Goal: Task Accomplishment & Management: Complete application form

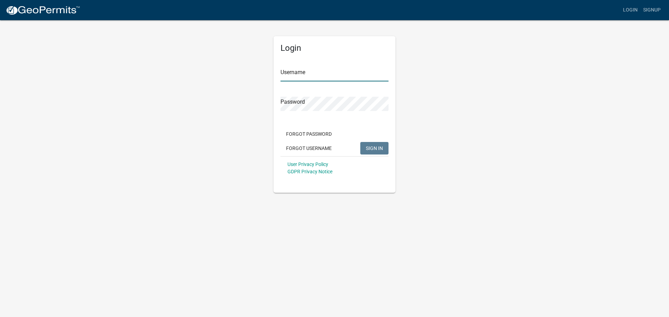
type input "carleyC"
click at [380, 148] on span "SIGN IN" at bounding box center [374, 148] width 17 height 6
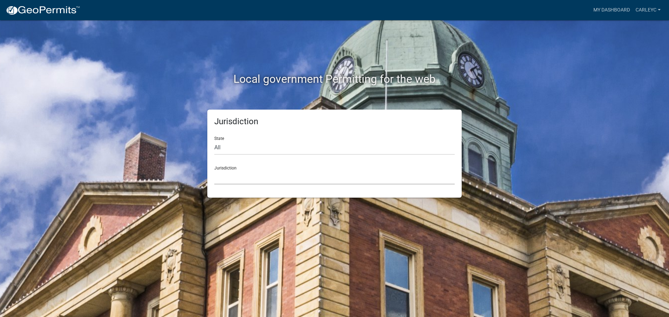
drag, startPoint x: 226, startPoint y: 178, endPoint x: 230, endPoint y: 179, distance: 4.4
click at [226, 178] on select "[GEOGRAPHIC_DATA], [US_STATE] [GEOGRAPHIC_DATA], [US_STATE][PERSON_NAME][GEOGRA…" at bounding box center [334, 177] width 240 height 14
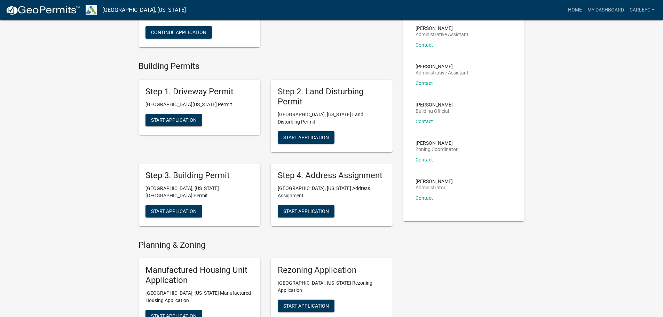
scroll to position [104, 0]
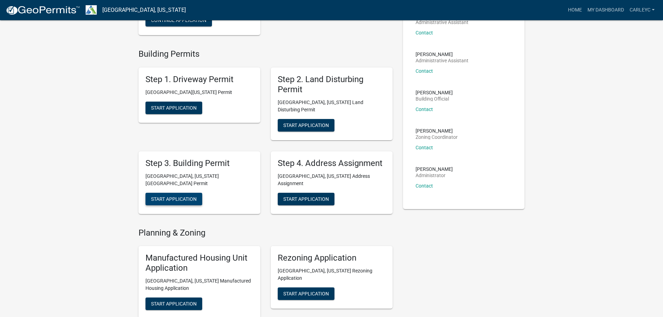
click at [166, 196] on span "Start Application" at bounding box center [174, 199] width 46 height 6
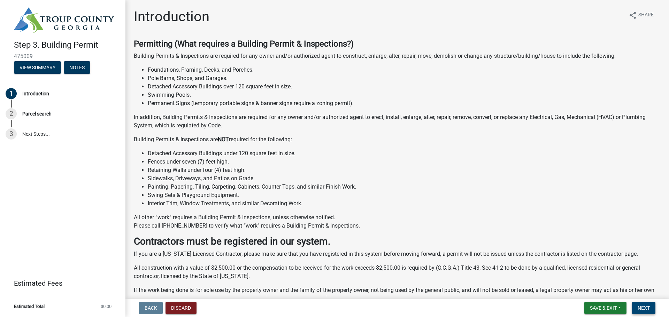
click at [647, 309] on span "Next" at bounding box center [643, 308] width 12 height 6
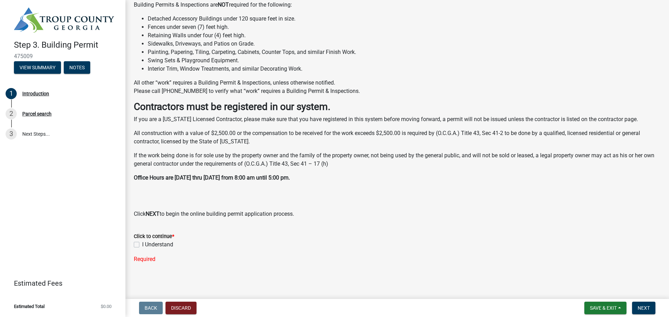
click at [140, 243] on div "I Understand" at bounding box center [397, 245] width 527 height 8
click at [142, 246] on label "I Understand" at bounding box center [157, 245] width 31 height 8
click at [142, 245] on input "I Understand" at bounding box center [144, 243] width 5 height 5
checkbox input "true"
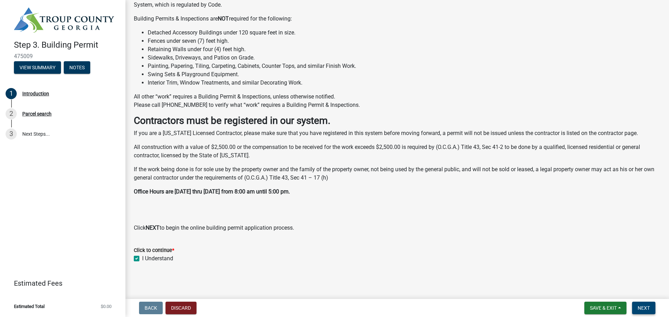
click at [646, 305] on span "Next" at bounding box center [643, 308] width 12 height 6
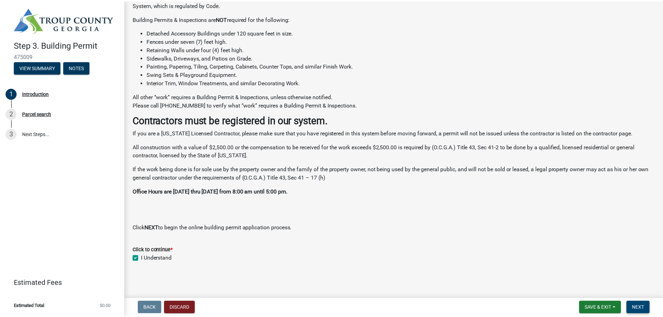
scroll to position [0, 0]
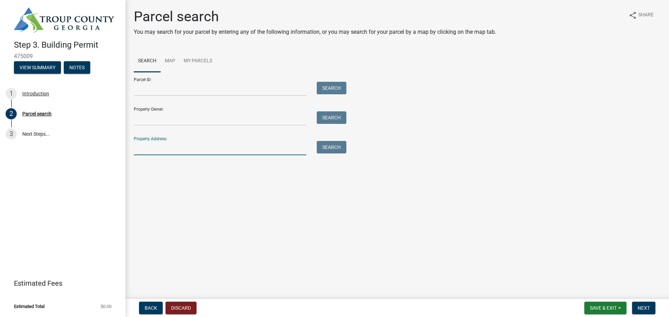
click at [177, 155] on input "Property Address:" at bounding box center [220, 148] width 172 height 14
click at [325, 149] on button "Search" at bounding box center [332, 147] width 30 height 13
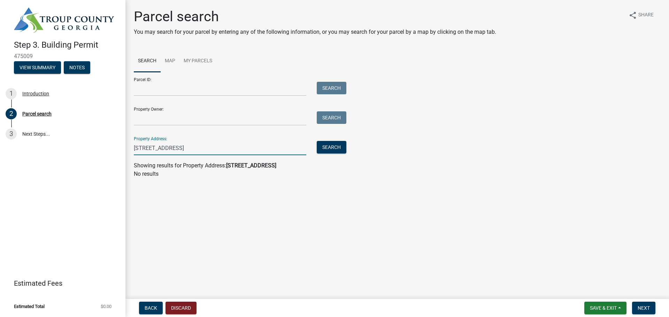
drag, startPoint x: 193, startPoint y: 149, endPoint x: 169, endPoint y: 149, distance: 24.4
click at [169, 149] on input "[STREET_ADDRESS]" at bounding box center [220, 148] width 172 height 14
type input "[STREET_ADDRESS]"
click at [340, 148] on button "Search" at bounding box center [332, 147] width 30 height 13
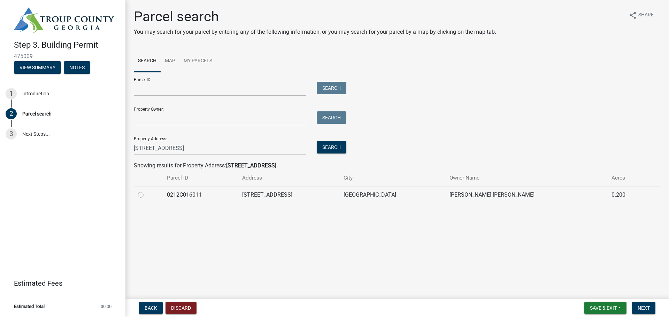
click at [146, 191] on label at bounding box center [146, 191] width 0 height 0
click at [146, 195] on input "radio" at bounding box center [148, 193] width 5 height 5
radio input "true"
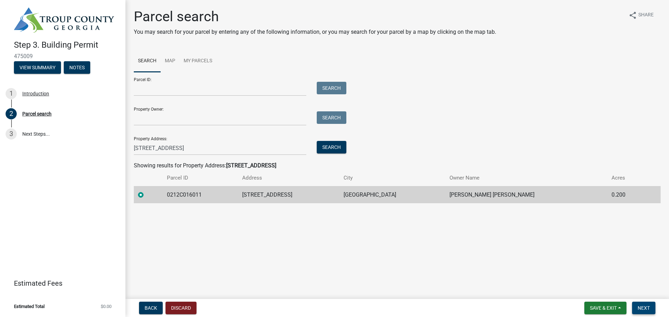
click at [649, 311] on button "Next" at bounding box center [643, 308] width 23 height 13
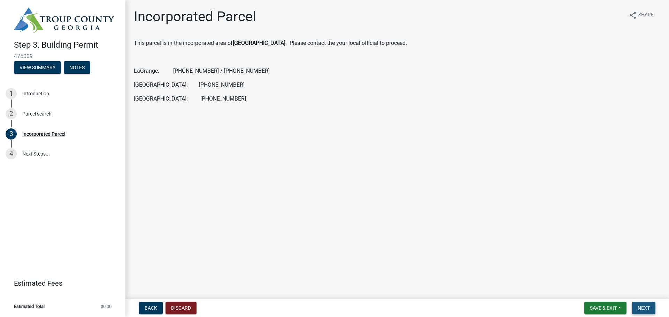
click at [647, 310] on span "Next" at bounding box center [643, 308] width 12 height 6
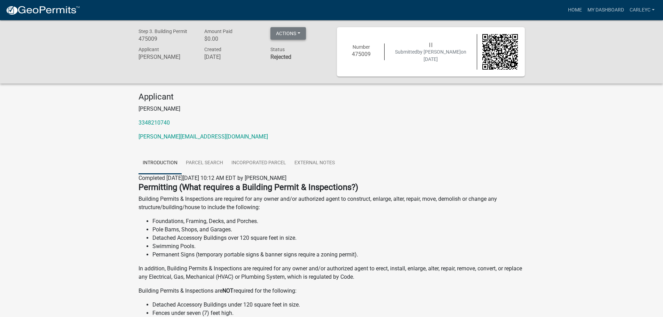
click at [294, 32] on button "Actions" at bounding box center [289, 33] width 36 height 13
click at [329, 30] on div "Actions Printer Friendly" at bounding box center [298, 36] width 66 height 18
click at [184, 72] on div "Step 3. Building Permit 475009 Amount Paid $0.00 Actions Printer Friendly Appli…" at bounding box center [232, 51] width 199 height 49
click at [218, 163] on link "Parcel search" at bounding box center [205, 163] width 46 height 22
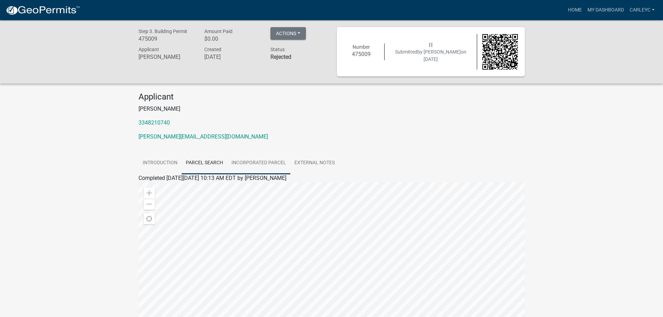
click at [265, 162] on link "Incorporated Parcel" at bounding box center [258, 163] width 63 height 22
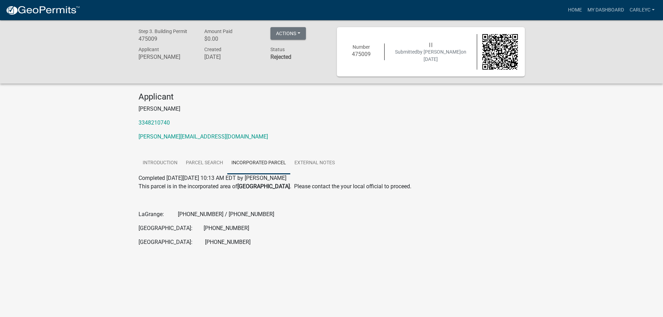
scroll to position [20, 0]
